Goal: Task Accomplishment & Management: Manage account settings

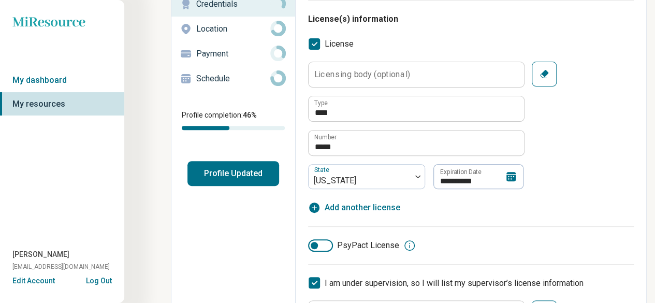
scroll to position [136, 0]
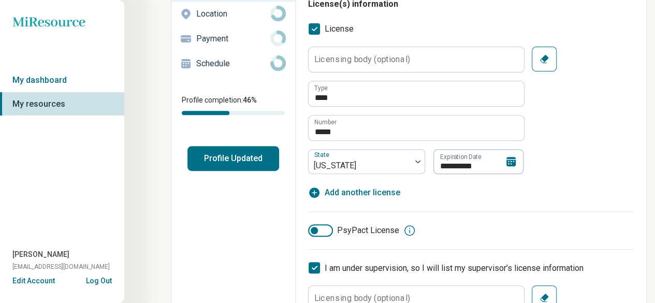
click at [507, 161] on icon at bounding box center [510, 161] width 9 height 9
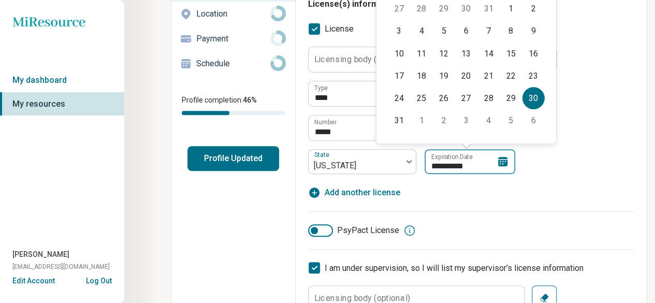
click at [476, 166] on input "**********" at bounding box center [470, 161] width 91 height 25
click at [464, 164] on input "**********" at bounding box center [470, 161] width 91 height 25
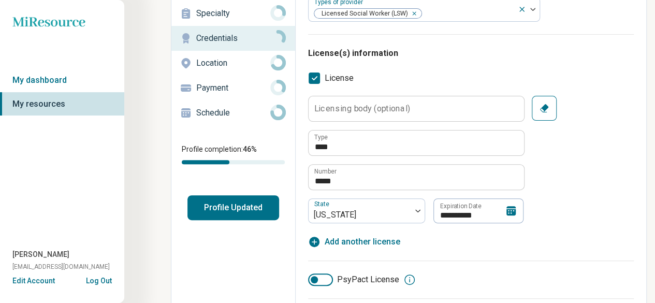
scroll to position [85, 0]
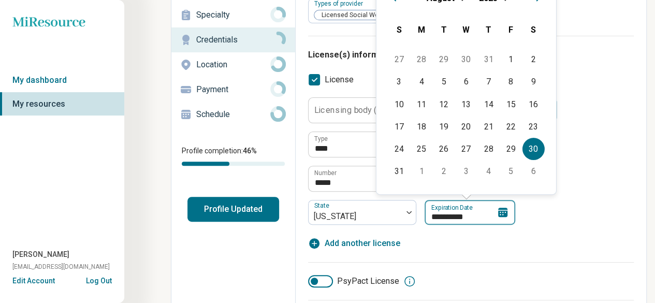
click at [518, 214] on div "**********" at bounding box center [415, 212] width 215 height 25
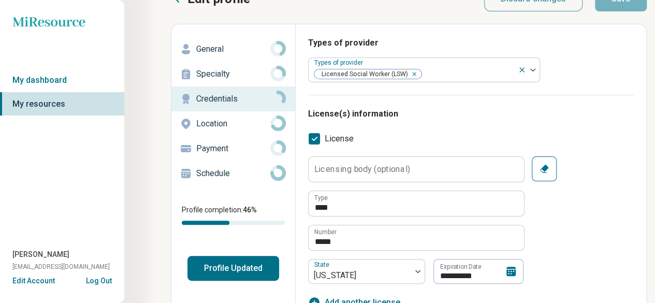
scroll to position [24, 0]
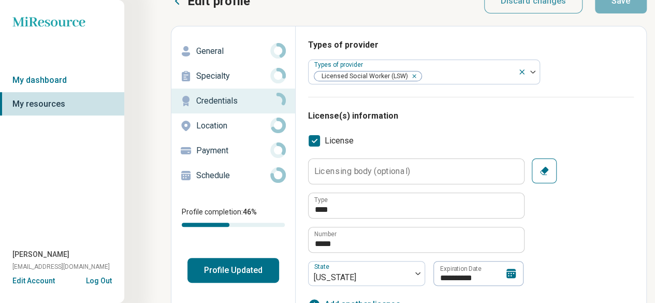
click at [511, 272] on icon at bounding box center [511, 273] width 12 height 12
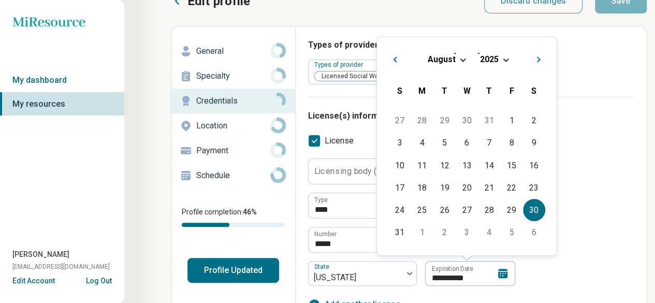
click at [503, 60] on div "[DATE]" at bounding box center [466, 59] width 163 height 11
click at [503, 56] on span "Choose Date" at bounding box center [506, 59] width 6 height 6
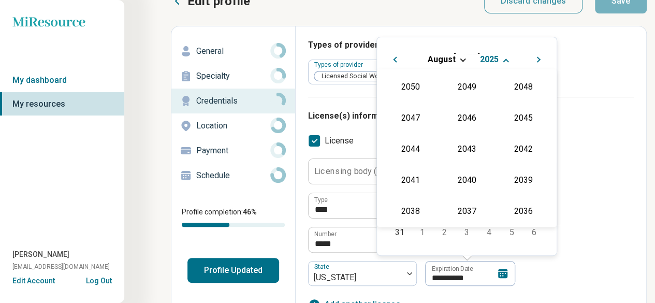
scroll to position [187, 0]
click at [521, 112] on div "2027" at bounding box center [523, 117] width 50 height 19
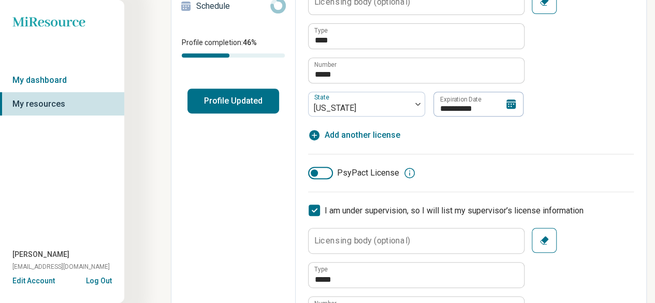
scroll to position [211, 0]
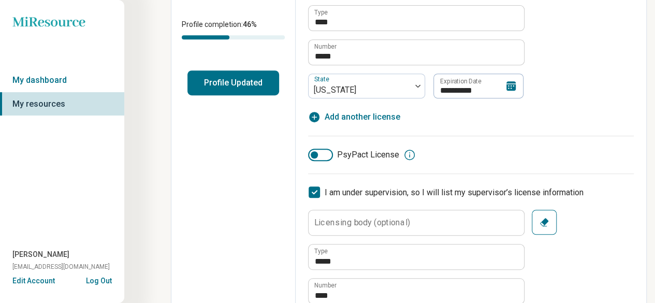
click at [511, 84] on icon at bounding box center [511, 86] width 12 height 12
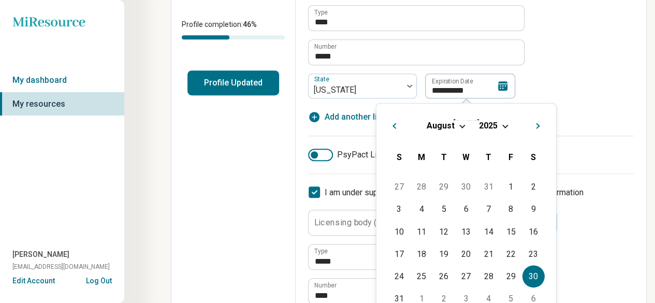
drag, startPoint x: 511, startPoint y: 84, endPoint x: 500, endPoint y: 121, distance: 38.3
click at [500, 98] on div "**********" at bounding box center [415, 86] width 215 height 25
click at [500, 121] on div "[DATE]" at bounding box center [466, 125] width 163 height 11
click at [503, 126] on div "[DATE]" at bounding box center [466, 125] width 163 height 11
click at [488, 121] on span "2025" at bounding box center [489, 126] width 19 height 10
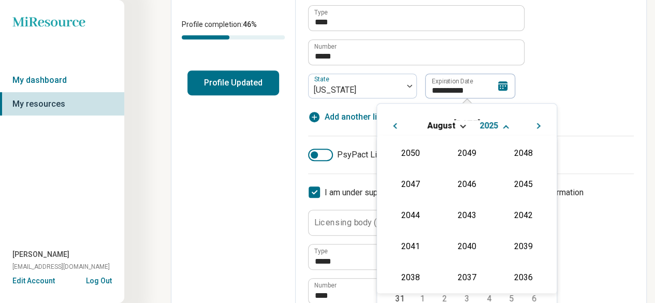
scroll to position [187, 0]
click at [513, 182] on div "2027" at bounding box center [523, 183] width 50 height 19
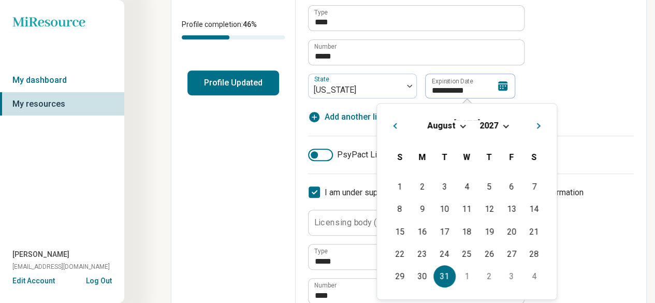
click at [438, 272] on div "31" at bounding box center [444, 276] width 22 height 22
type textarea "*"
type input "**********"
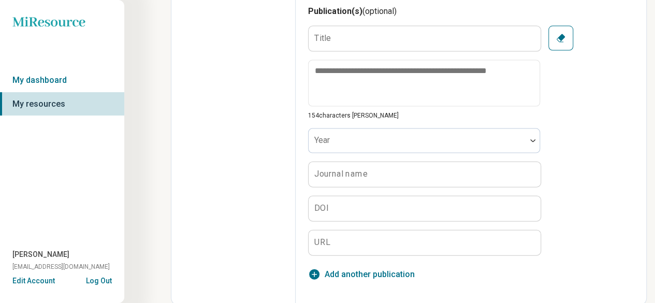
scroll to position [0, 0]
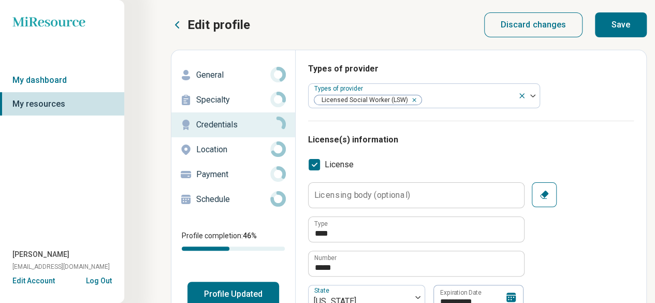
click at [611, 16] on button "Save" at bounding box center [621, 24] width 52 height 25
click at [215, 169] on p "Payment" at bounding box center [233, 174] width 74 height 12
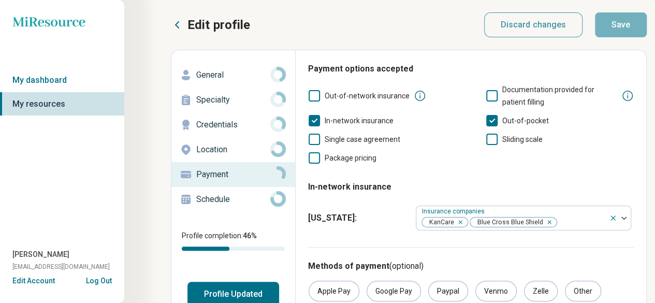
click at [313, 137] on icon at bounding box center [314, 139] width 11 height 11
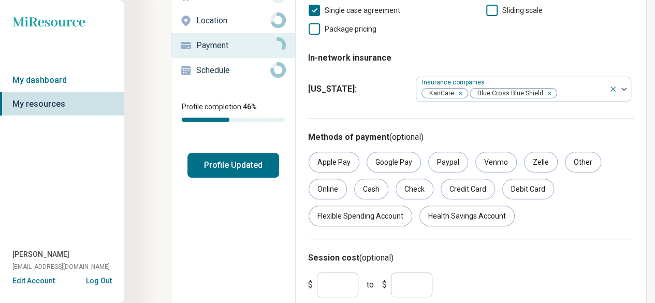
scroll to position [146, 0]
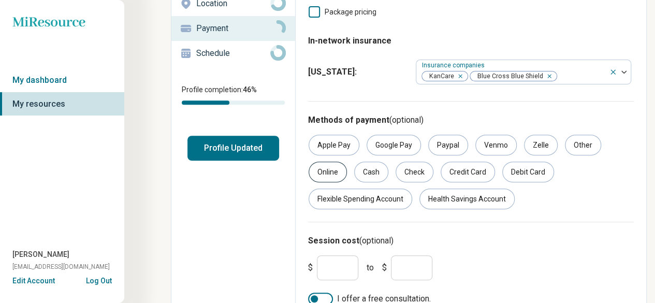
click at [325, 177] on div "Online" at bounding box center [328, 172] width 38 height 21
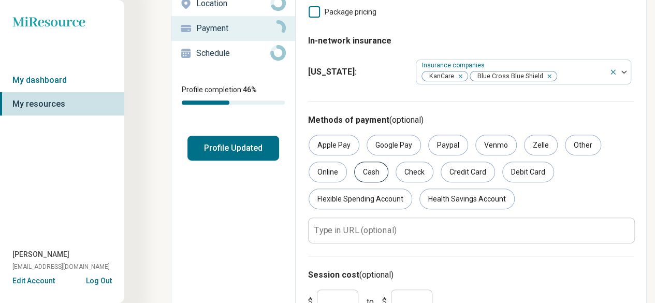
click at [377, 181] on div "Cash" at bounding box center [371, 172] width 34 height 21
click at [409, 179] on div "Check" at bounding box center [415, 172] width 38 height 21
click at [458, 177] on div "Credit Card" at bounding box center [468, 172] width 54 height 21
click at [538, 175] on div "Debit Card" at bounding box center [528, 172] width 52 height 21
click at [466, 201] on div "Health Savings Account" at bounding box center [466, 198] width 95 height 21
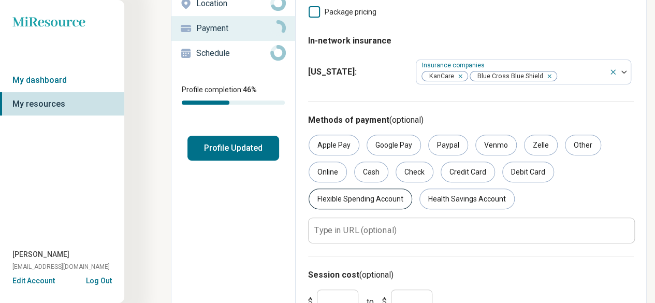
click at [345, 201] on div "Flexible Spending Account" at bounding box center [361, 198] width 104 height 21
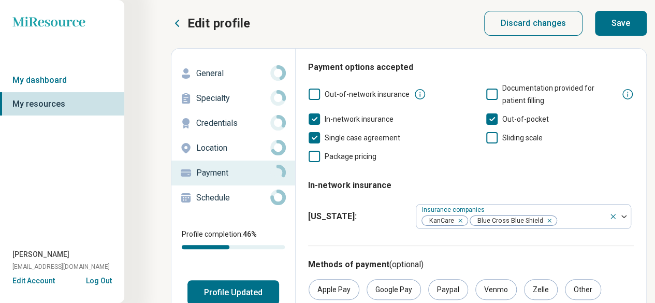
scroll to position [0, 0]
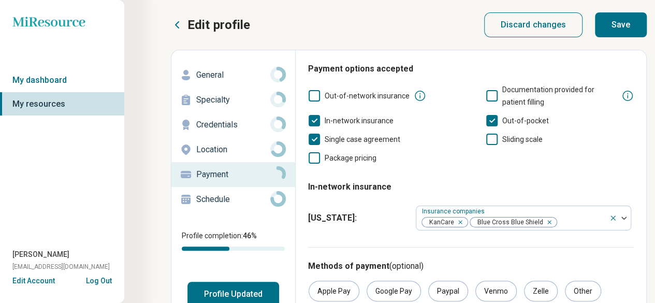
click at [625, 20] on button "Save" at bounding box center [621, 24] width 52 height 25
click at [229, 79] on p "General" at bounding box center [233, 75] width 74 height 12
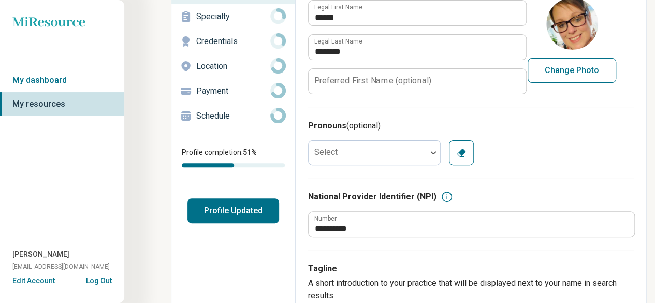
scroll to position [89, 0]
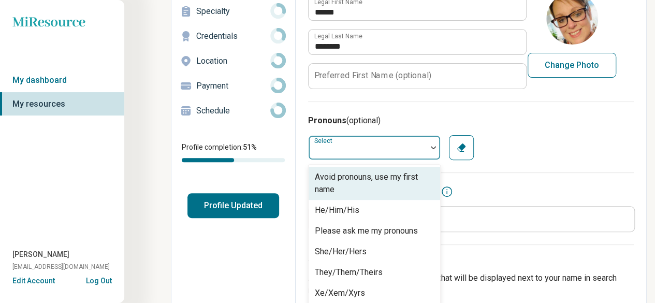
click at [433, 144] on div at bounding box center [433, 148] width 13 height 24
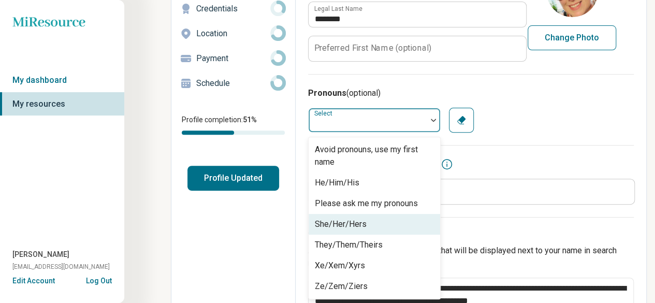
click at [393, 222] on div "She/Her/Hers" at bounding box center [375, 224] width 132 height 21
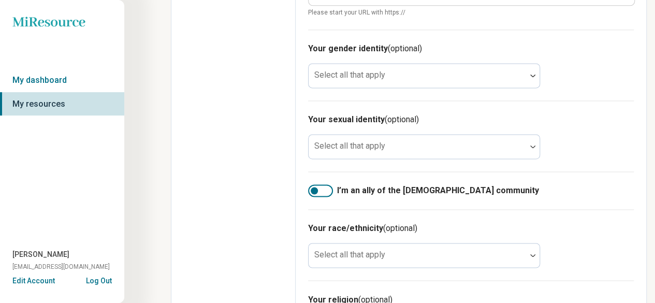
scroll to position [731, 0]
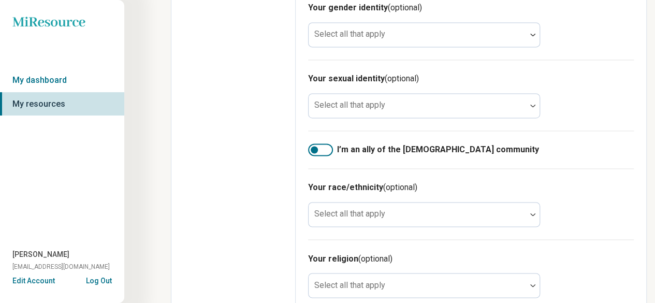
click at [327, 145] on div at bounding box center [320, 149] width 25 height 12
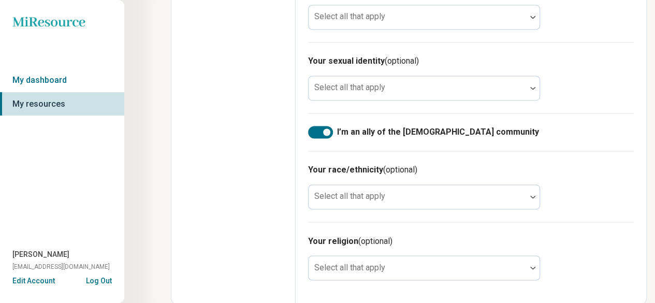
scroll to position [0, 0]
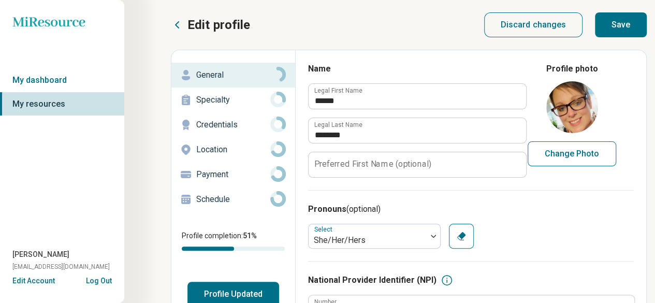
click at [619, 25] on button "Save" at bounding box center [621, 24] width 52 height 25
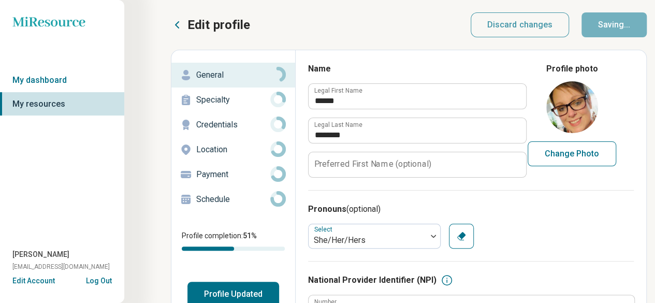
type textarea "*"
click at [250, 95] on p "Specialty" at bounding box center [233, 100] width 74 height 12
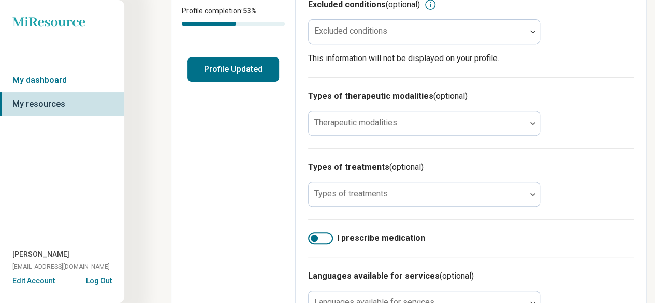
scroll to position [246, 0]
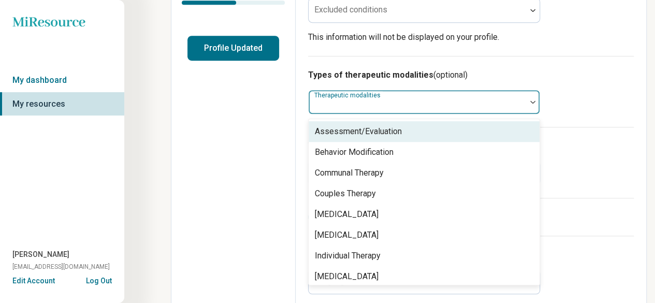
click at [519, 94] on div at bounding box center [417, 102] width 217 height 23
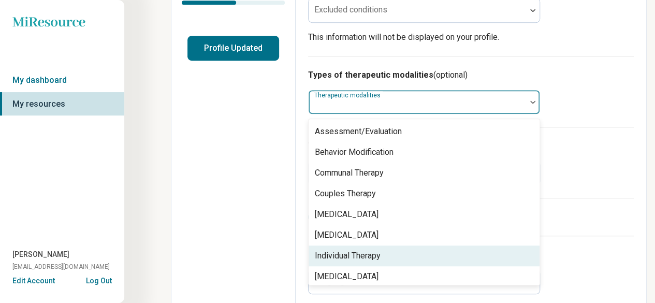
click at [467, 255] on div "Individual Therapy" at bounding box center [424, 255] width 231 height 21
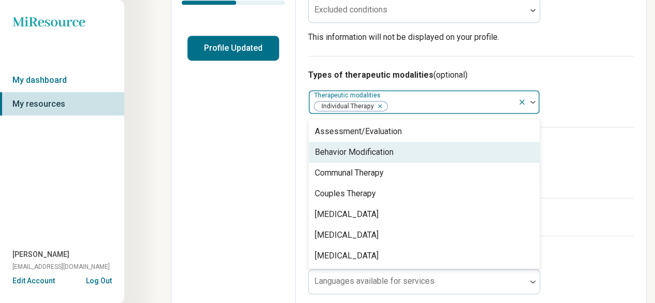
click at [477, 148] on div "Behavior Modification" at bounding box center [424, 152] width 231 height 21
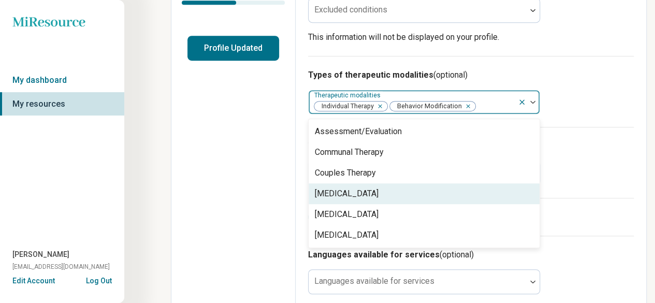
click at [479, 190] on div "[MEDICAL_DATA]" at bounding box center [424, 193] width 231 height 21
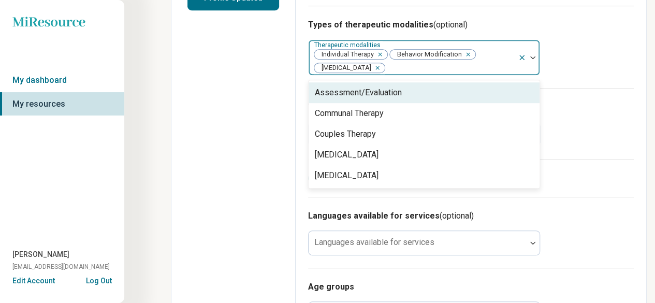
scroll to position [298, 0]
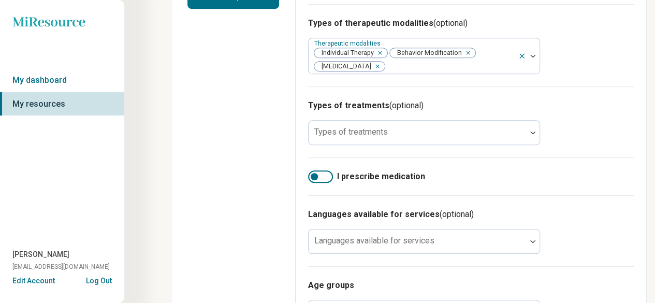
click at [625, 134] on div "Types of treatments (optional) Types of treatments" at bounding box center [471, 121] width 326 height 71
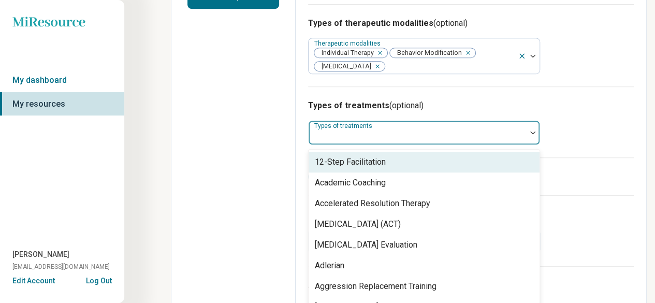
click at [523, 132] on div at bounding box center [417, 132] width 217 height 23
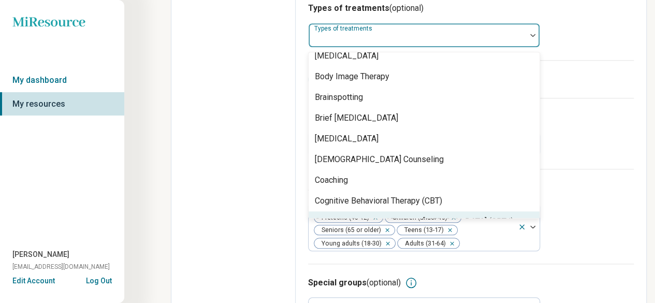
scroll to position [340, 0]
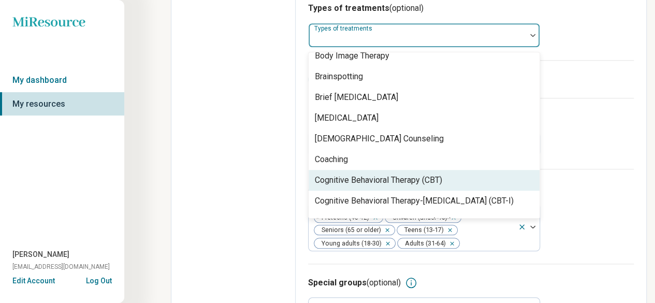
click at [442, 175] on div "Cognitive Behavioral Therapy (CBT)" at bounding box center [378, 180] width 127 height 12
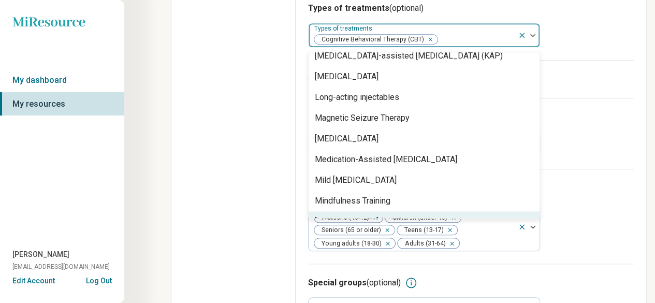
scroll to position [1272, 0]
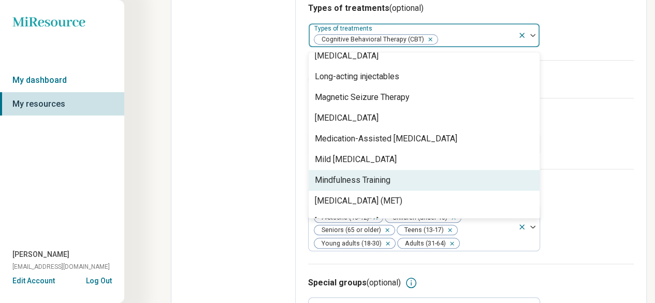
click at [443, 175] on div "Mindfulness Training" at bounding box center [424, 180] width 231 height 21
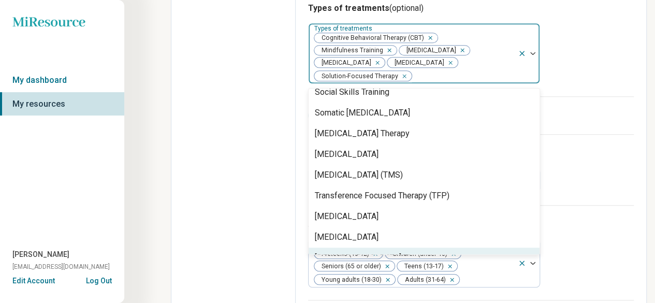
scroll to position [1868, 0]
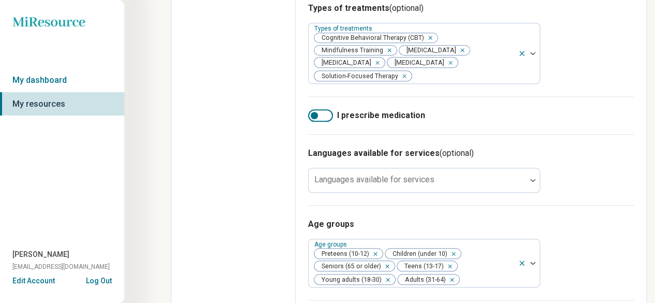
click at [615, 173] on div "Languages available for services (optional) Languages available for services" at bounding box center [471, 169] width 326 height 71
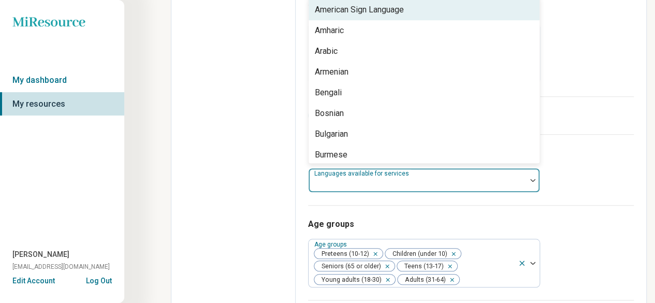
click at [527, 176] on div at bounding box center [532, 180] width 13 height 24
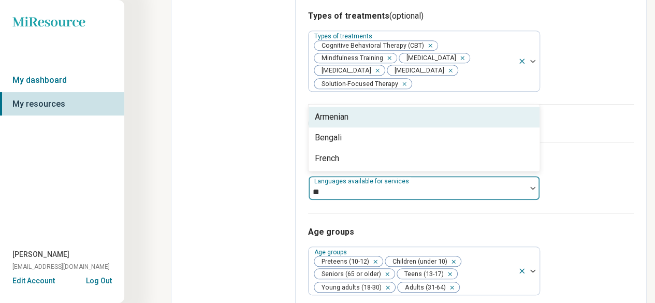
type input "*"
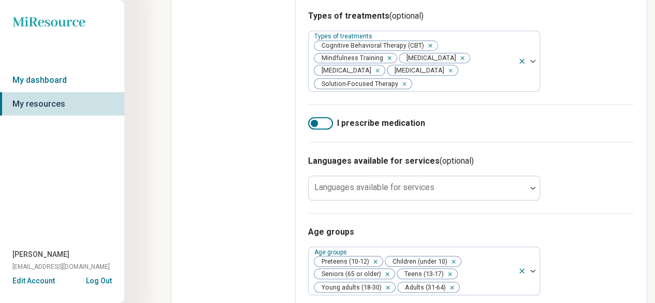
click at [623, 178] on div "Languages available for services (optional) Languages available for services" at bounding box center [471, 177] width 326 height 71
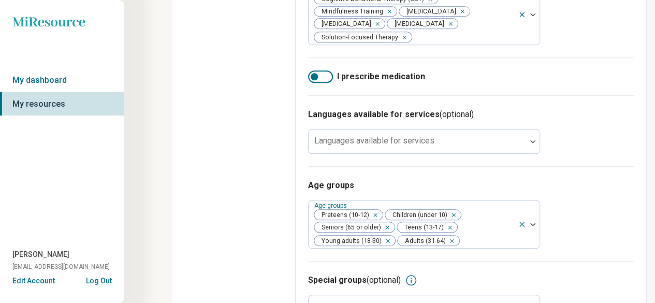
scroll to position [474, 0]
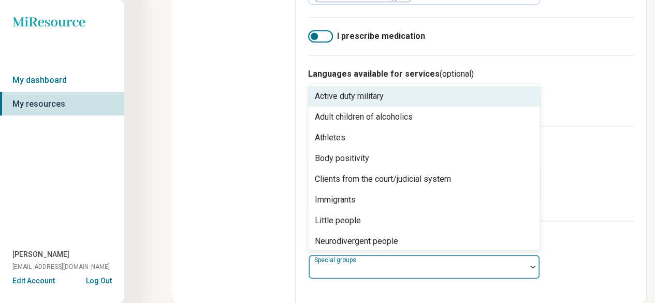
click at [521, 264] on div at bounding box center [417, 271] width 209 height 14
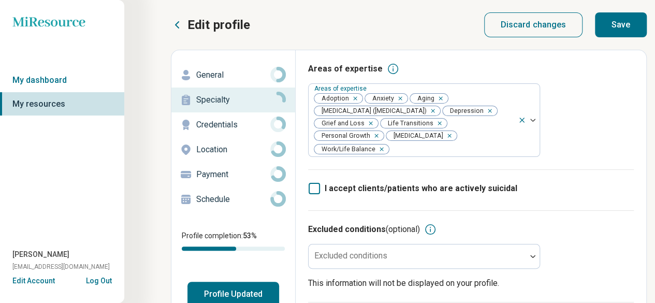
click at [612, 31] on button "Save" at bounding box center [621, 24] width 52 height 25
click at [221, 129] on p "Credentials" at bounding box center [233, 125] width 74 height 12
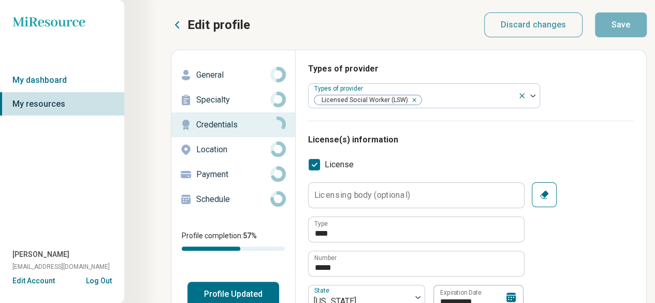
click at [395, 194] on label "Licensing body (optional)" at bounding box center [362, 195] width 96 height 8
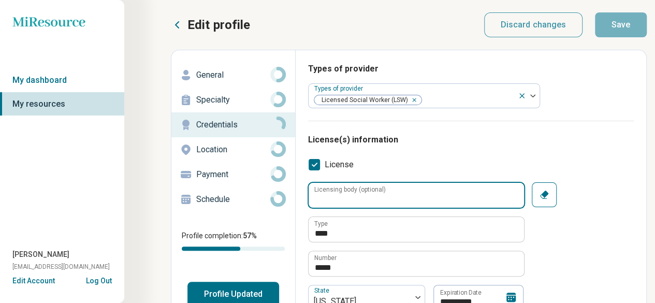
click at [395, 194] on input "Licensing body (optional)" at bounding box center [416, 195] width 215 height 25
type textarea "*"
type input "*"
type textarea "*"
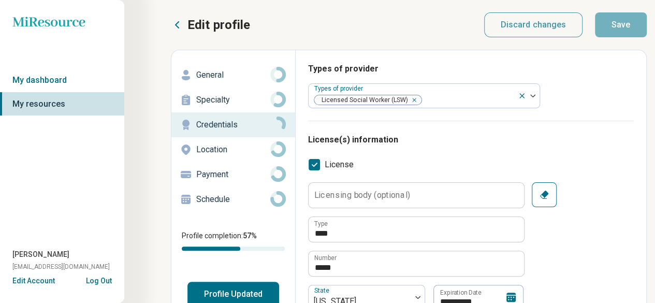
click at [247, 144] on p "Location" at bounding box center [233, 149] width 74 height 12
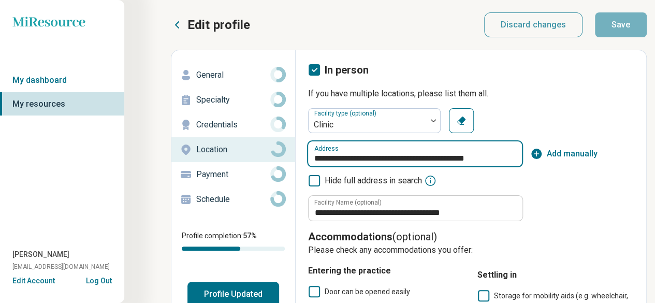
click at [502, 157] on input "**********" at bounding box center [415, 153] width 214 height 25
click at [423, 158] on input "**********" at bounding box center [415, 153] width 214 height 25
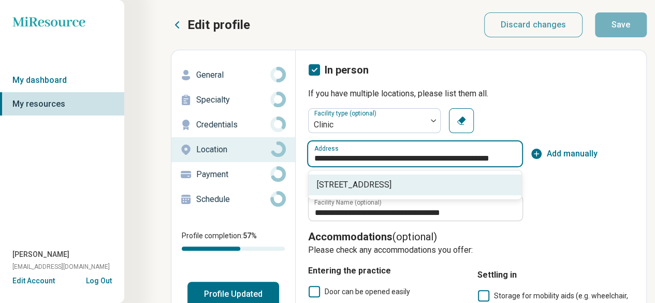
click at [421, 185] on span "[STREET_ADDRESS]" at bounding box center [417, 185] width 200 height 12
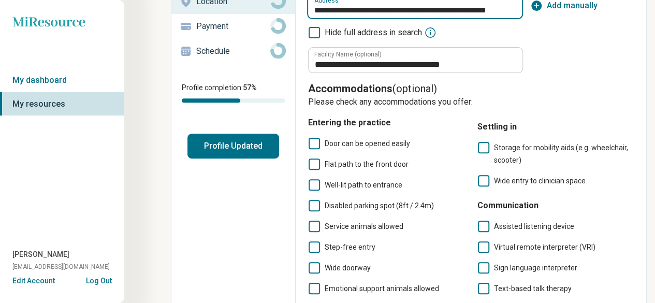
scroll to position [166, 0]
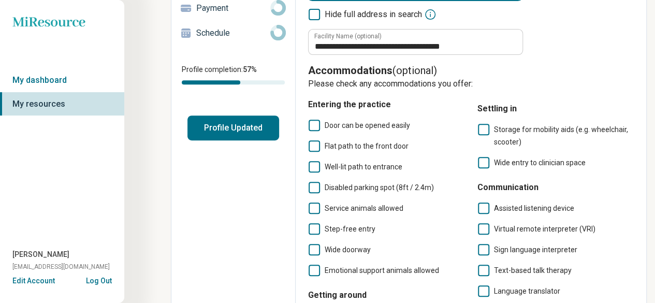
type input "**********"
click at [319, 127] on icon at bounding box center [314, 125] width 11 height 11
click at [318, 149] on icon at bounding box center [314, 145] width 11 height 11
click at [315, 173] on div "Door can be opened easily Flat path to the front door Well-lit path to entrance…" at bounding box center [386, 197] width 157 height 157
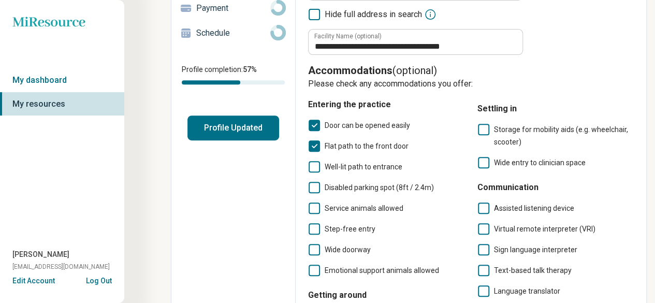
click at [315, 168] on icon at bounding box center [314, 166] width 11 height 11
click at [314, 190] on icon at bounding box center [314, 187] width 11 height 11
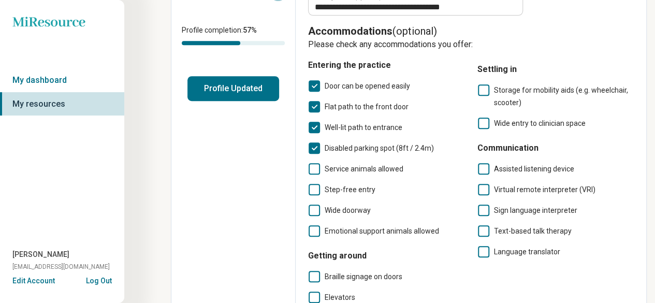
scroll to position [206, 0]
click at [488, 90] on icon at bounding box center [483, 89] width 11 height 11
click at [481, 123] on icon at bounding box center [483, 122] width 11 height 11
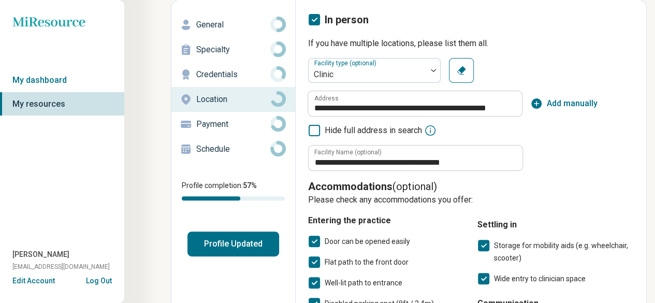
scroll to position [0, 0]
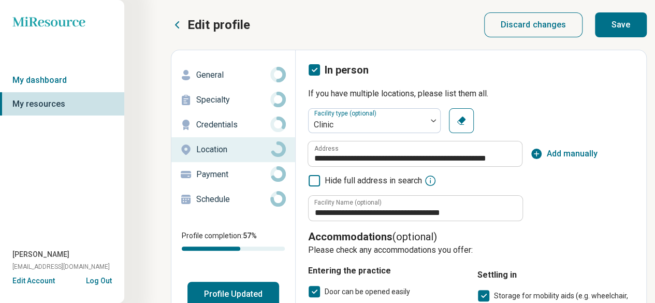
click at [624, 20] on button "Save" at bounding box center [621, 24] width 52 height 25
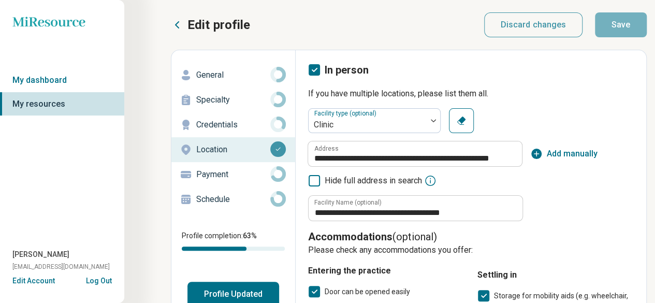
click at [243, 180] on p "Payment" at bounding box center [233, 174] width 74 height 12
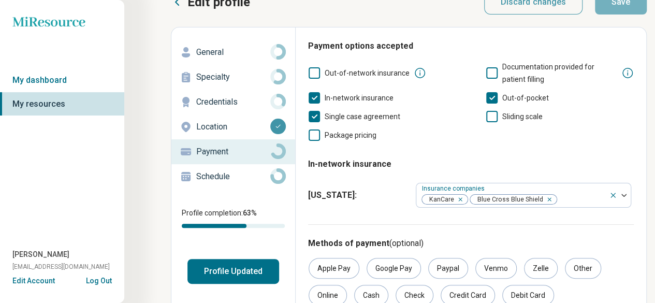
scroll to position [10, 0]
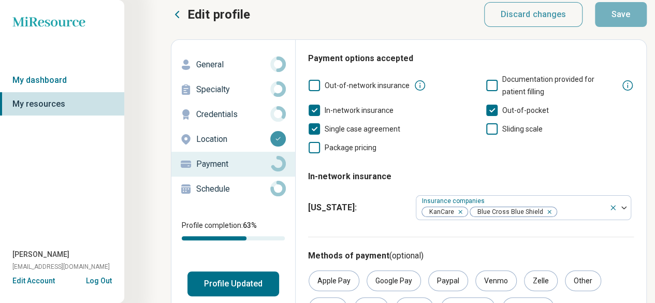
click at [227, 192] on p "Schedule" at bounding box center [233, 189] width 74 height 12
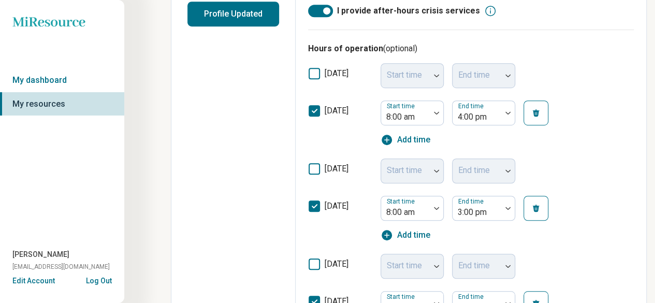
scroll to position [287, 0]
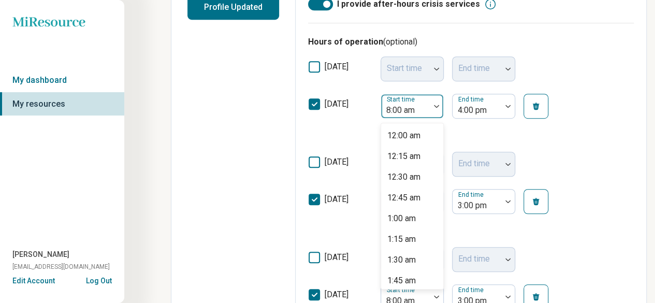
click at [437, 104] on div at bounding box center [436, 106] width 13 height 24
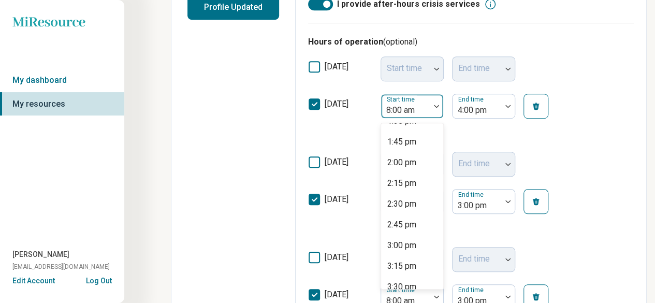
scroll to position [1164, 0]
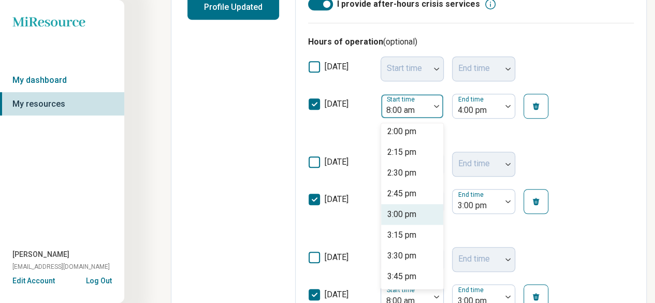
click at [410, 218] on div "3:00 pm" at bounding box center [401, 214] width 29 height 12
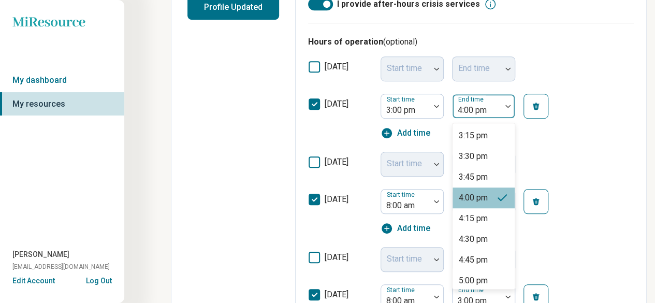
click at [506, 109] on div at bounding box center [507, 106] width 13 height 24
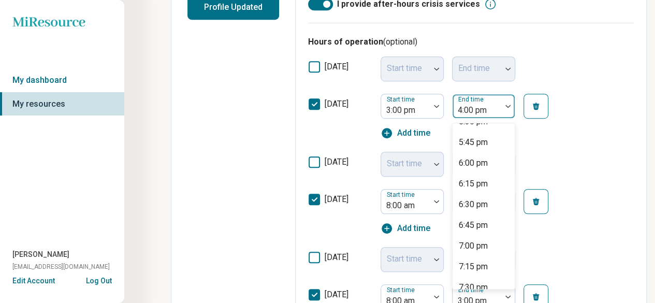
scroll to position [202, 0]
click at [484, 240] on div "7:00 pm" at bounding box center [473, 244] width 29 height 12
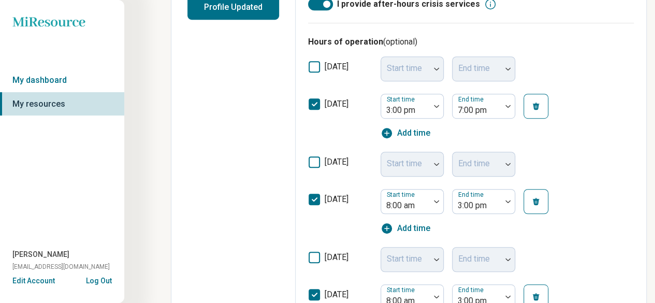
click at [311, 198] on icon at bounding box center [314, 199] width 11 height 11
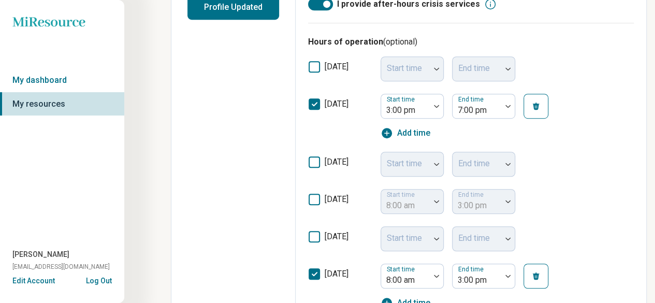
scroll to position [5, 0]
click at [313, 159] on icon at bounding box center [314, 161] width 11 height 11
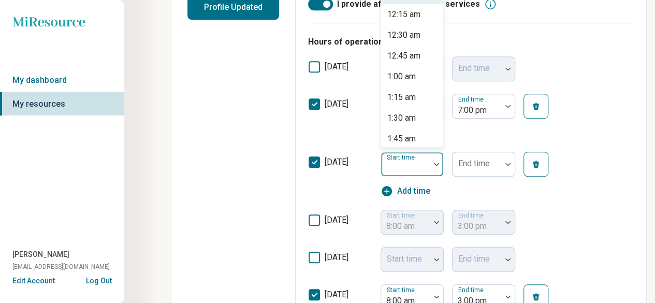
click at [429, 164] on div at bounding box center [405, 164] width 49 height 23
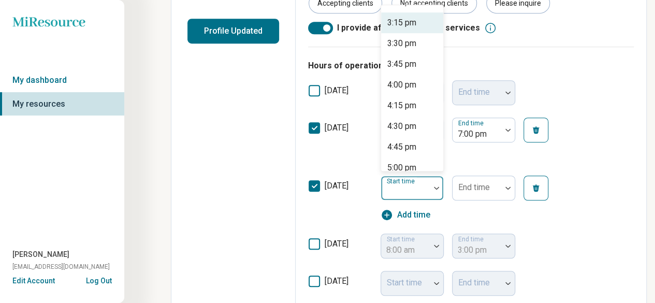
scroll to position [1238, 0]
click at [408, 21] on div "3:00 pm" at bounding box center [401, 23] width 29 height 12
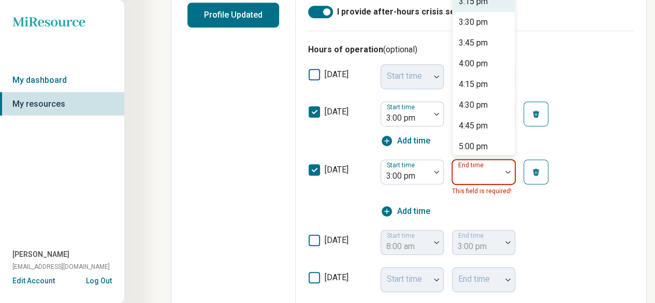
click at [502, 188] on div "35 results available. Use Up and Down to choose options, press Enter to select …" at bounding box center [483, 177] width 63 height 37
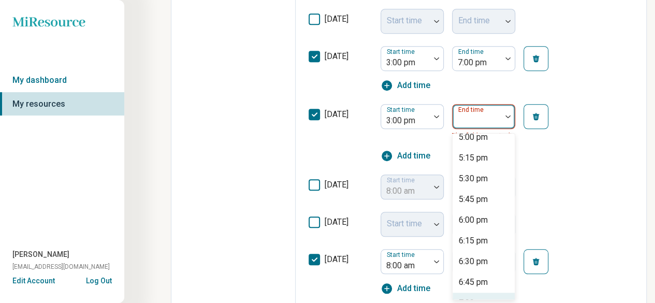
scroll to position [174, 0]
click at [462, 286] on div "7:00 pm" at bounding box center [473, 282] width 29 height 12
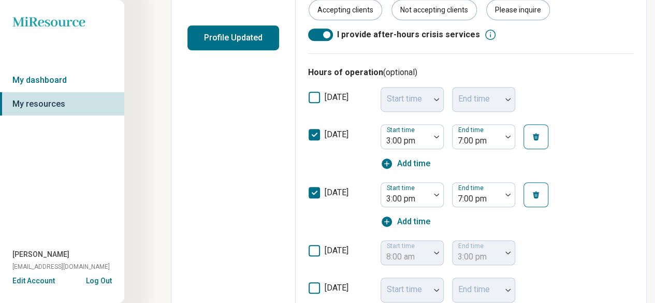
scroll to position [0, 0]
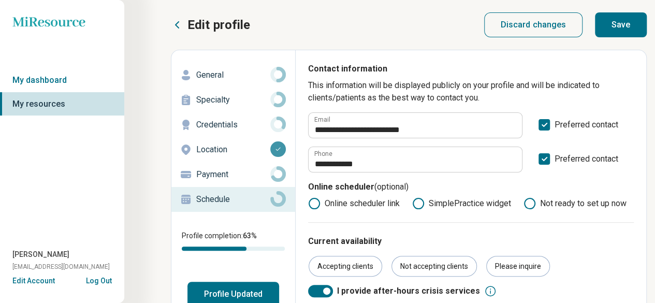
click at [616, 21] on button "Save" at bounding box center [621, 24] width 52 height 25
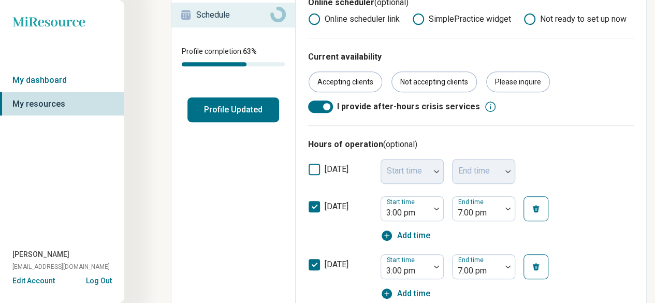
scroll to position [185, 0]
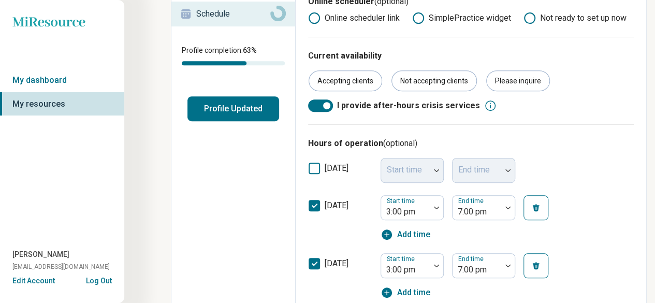
click at [252, 116] on button "Profile Updated" at bounding box center [233, 108] width 92 height 25
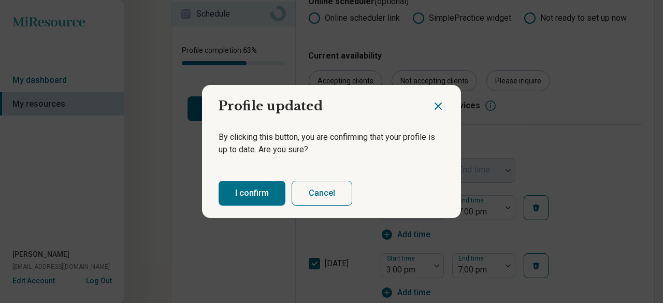
click at [237, 200] on button "I confirm" at bounding box center [252, 193] width 67 height 25
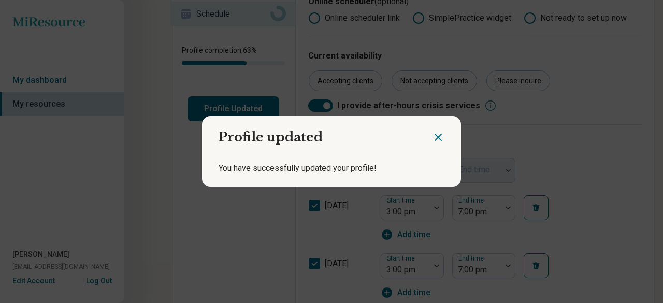
click at [436, 136] on icon "Close dialog" at bounding box center [438, 137] width 6 height 6
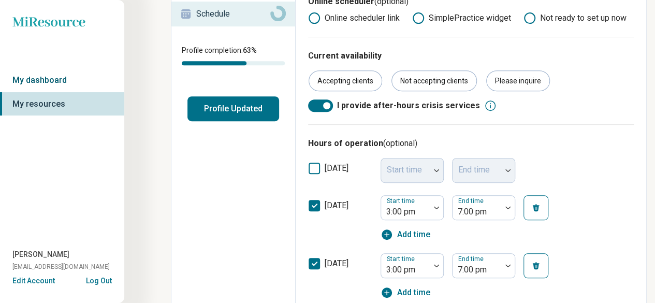
click at [62, 79] on link "My dashboard" at bounding box center [62, 80] width 124 height 24
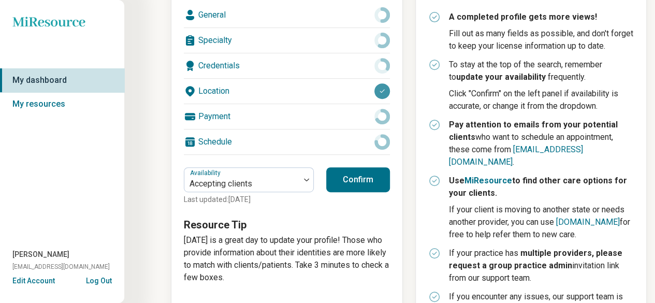
scroll to position [216, 0]
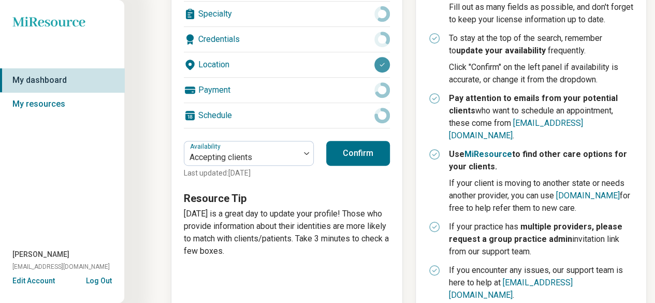
click at [357, 152] on button "Confirm" at bounding box center [358, 153] width 64 height 25
click at [97, 281] on button "Log Out" at bounding box center [99, 279] width 26 height 8
